Goal: Information Seeking & Learning: Find specific fact

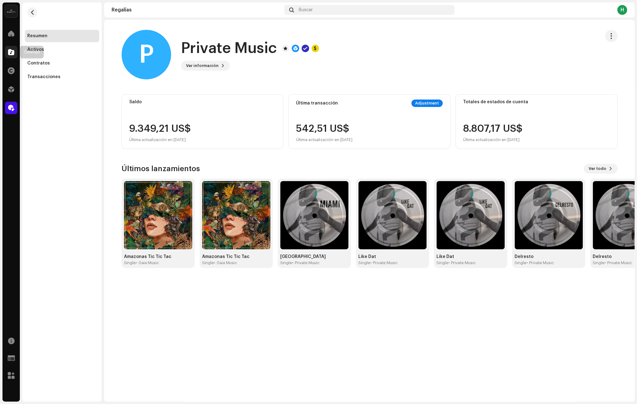
click at [9, 51] on span at bounding box center [11, 52] width 6 height 5
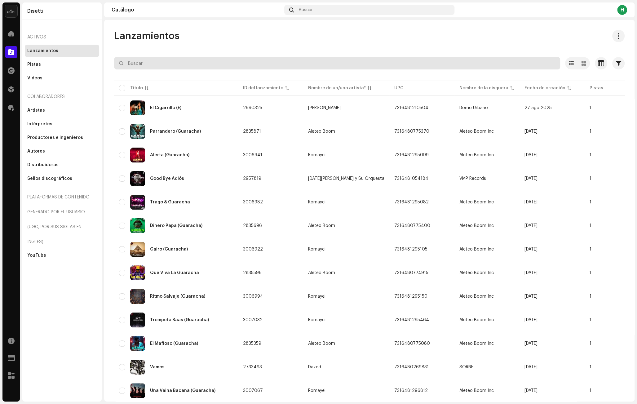
click at [179, 60] on input "text" at bounding box center [337, 63] width 446 height 12
type input "lacoste"
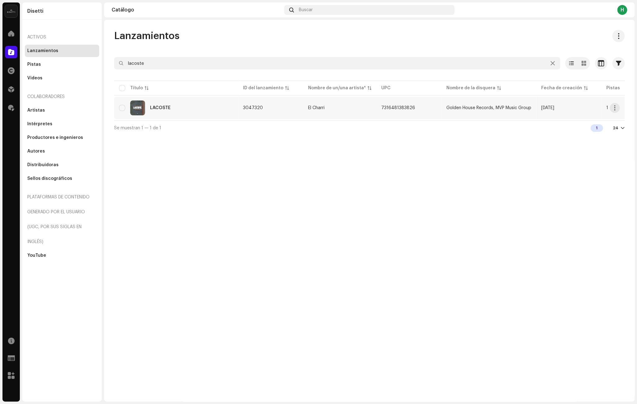
click at [194, 103] on div "LACOSTE" at bounding box center [176, 107] width 114 height 15
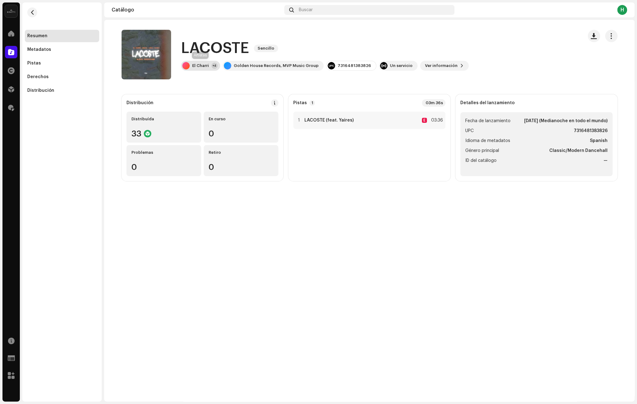
click at [199, 65] on div "El Charri" at bounding box center [200, 65] width 17 height 5
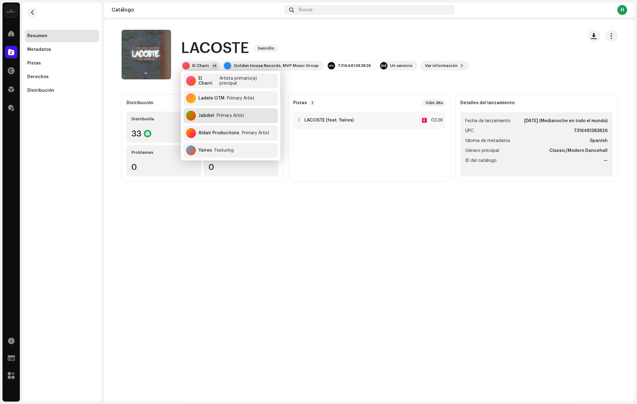
click at [231, 116] on div "Primary Artist" at bounding box center [231, 115] width 28 height 5
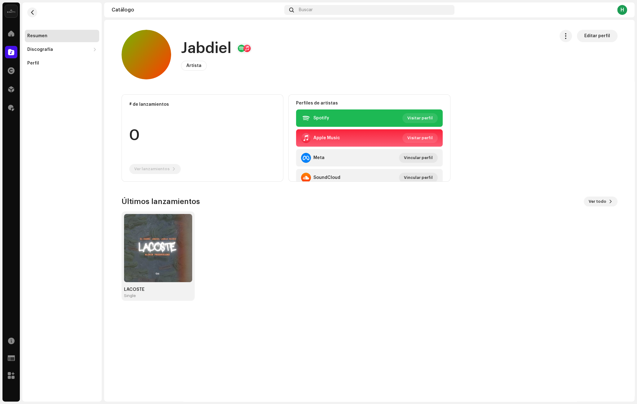
click at [212, 46] on h1 "Jabdiel" at bounding box center [206, 48] width 51 height 20
copy h1 "Jabdiel"
